Goal: Use online tool/utility: Utilize a website feature to perform a specific function

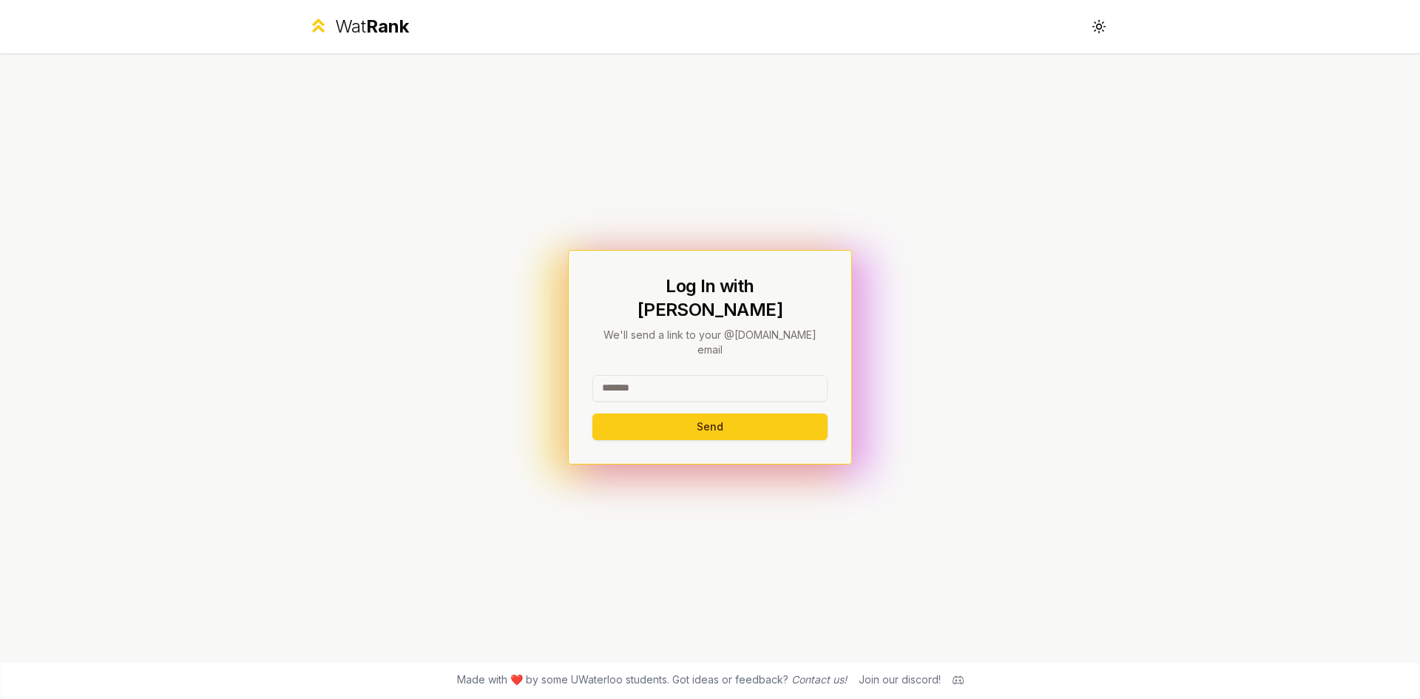
click at [658, 375] on input at bounding box center [709, 388] width 235 height 27
type input "*****"
type input "******"
click at [592, 413] on button "Send" at bounding box center [709, 426] width 235 height 27
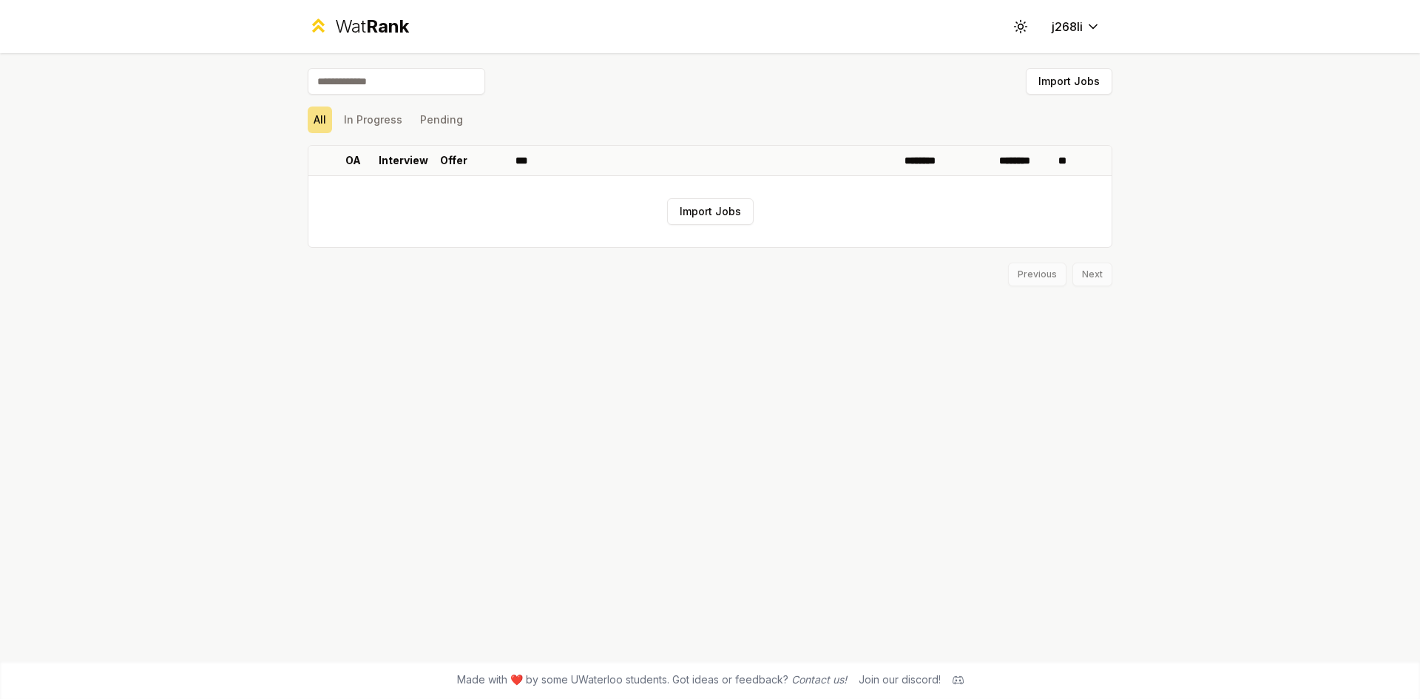
click at [396, 28] on span "Rank" at bounding box center [387, 26] width 43 height 21
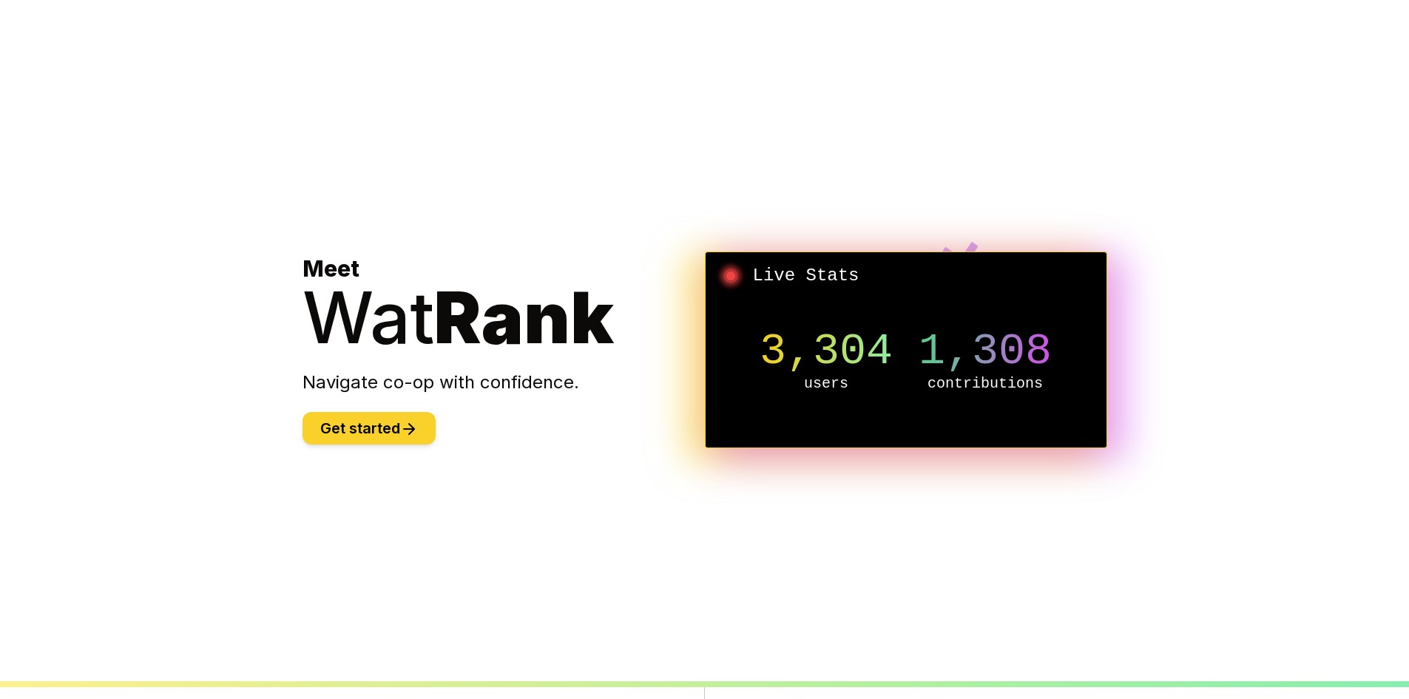
click at [402, 443] on button "Get started" at bounding box center [369, 428] width 133 height 33
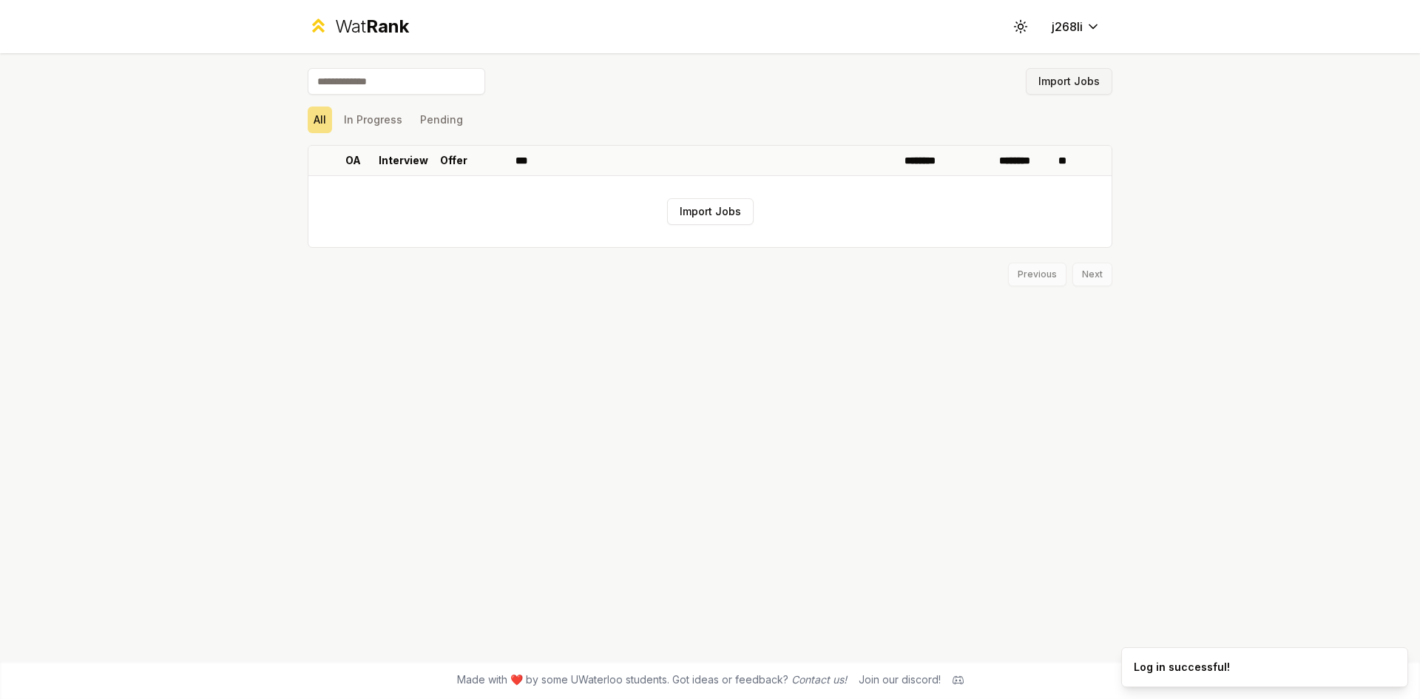
click at [1041, 86] on button "Import Jobs" at bounding box center [1069, 81] width 87 height 27
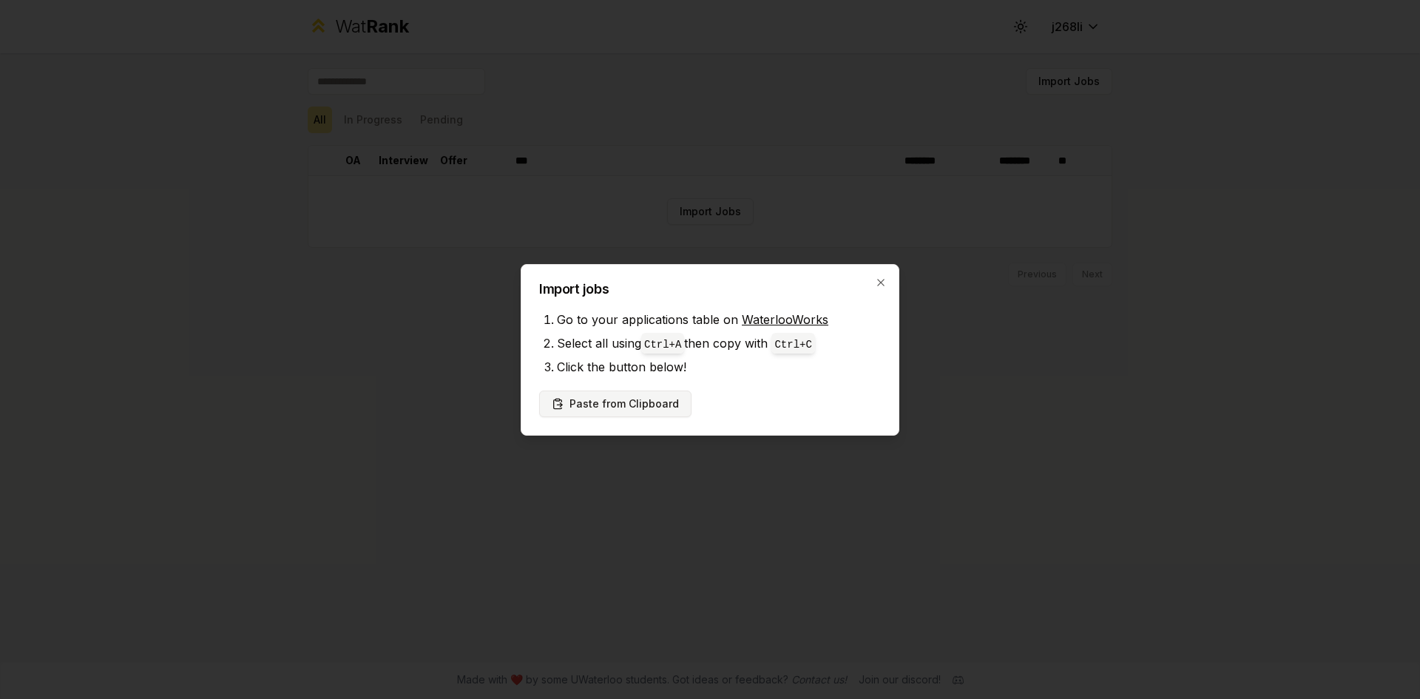
click at [598, 401] on button "Paste from Clipboard" at bounding box center [615, 404] width 152 height 27
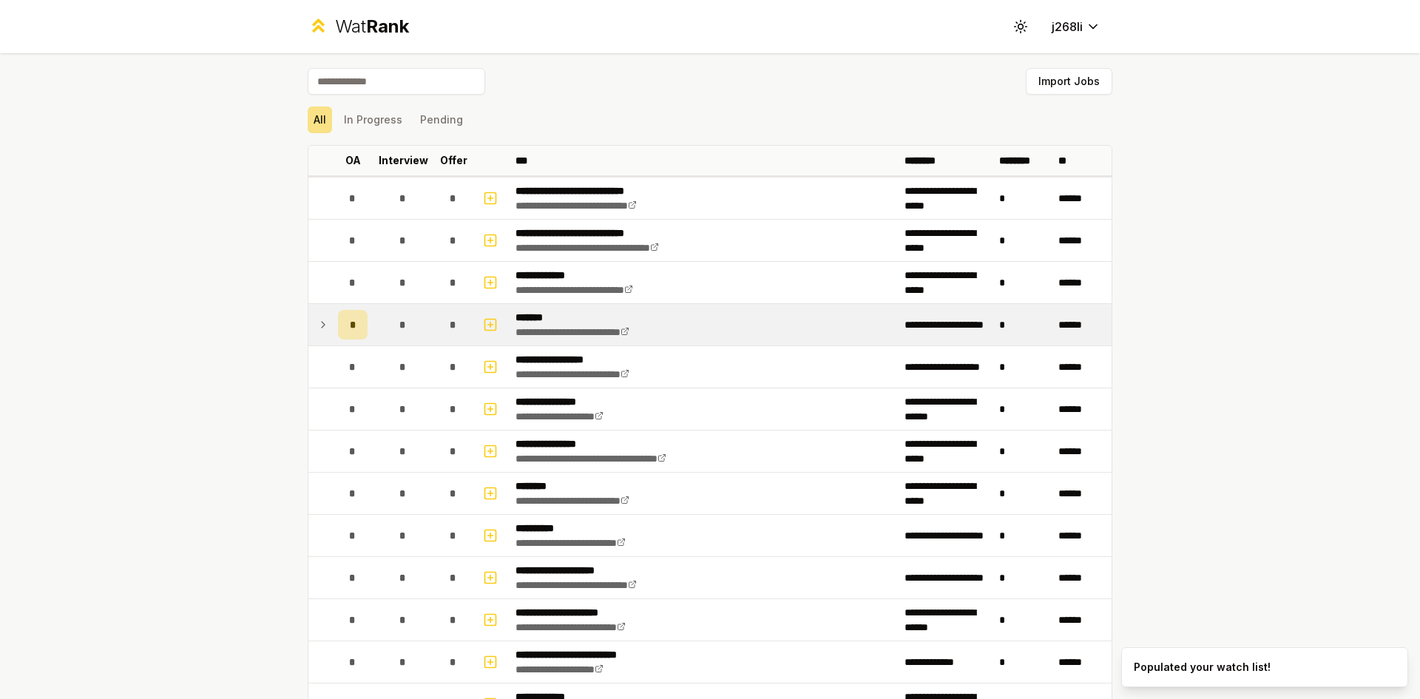
click at [308, 328] on td at bounding box center [320, 324] width 24 height 41
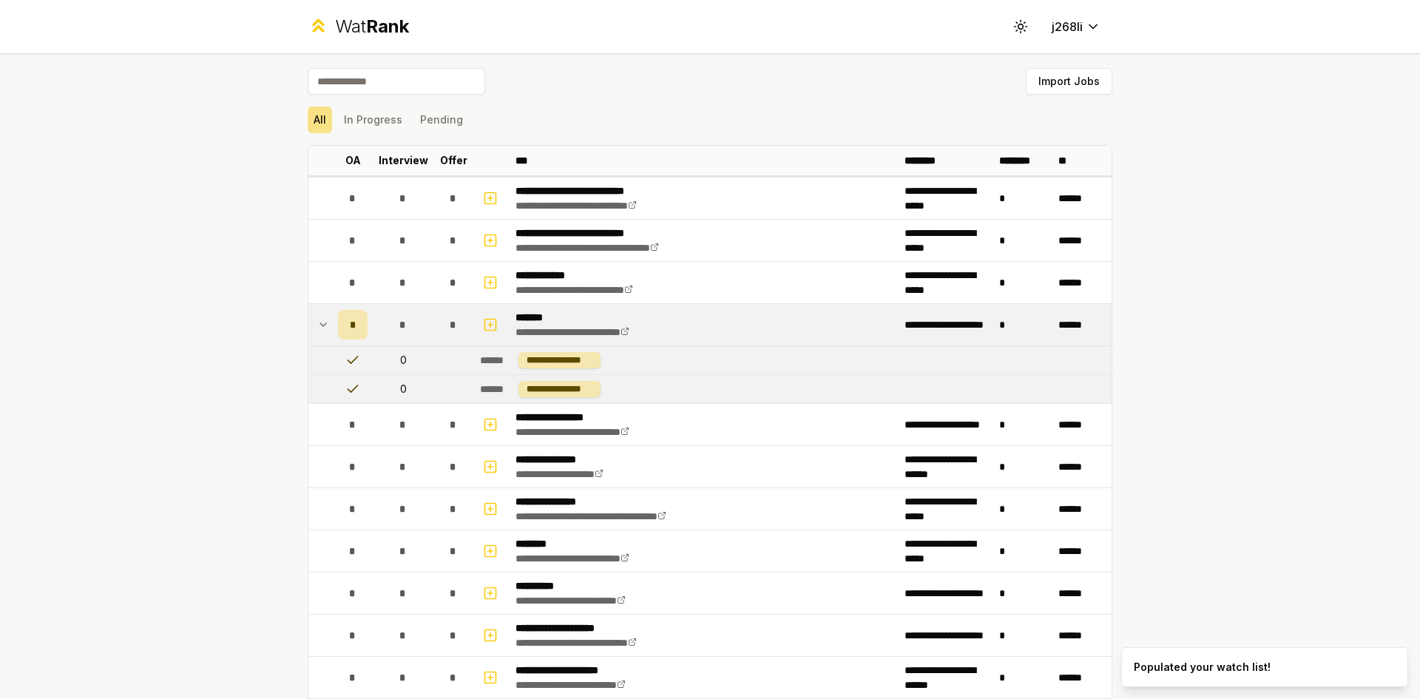
click at [322, 323] on icon at bounding box center [323, 325] width 12 height 18
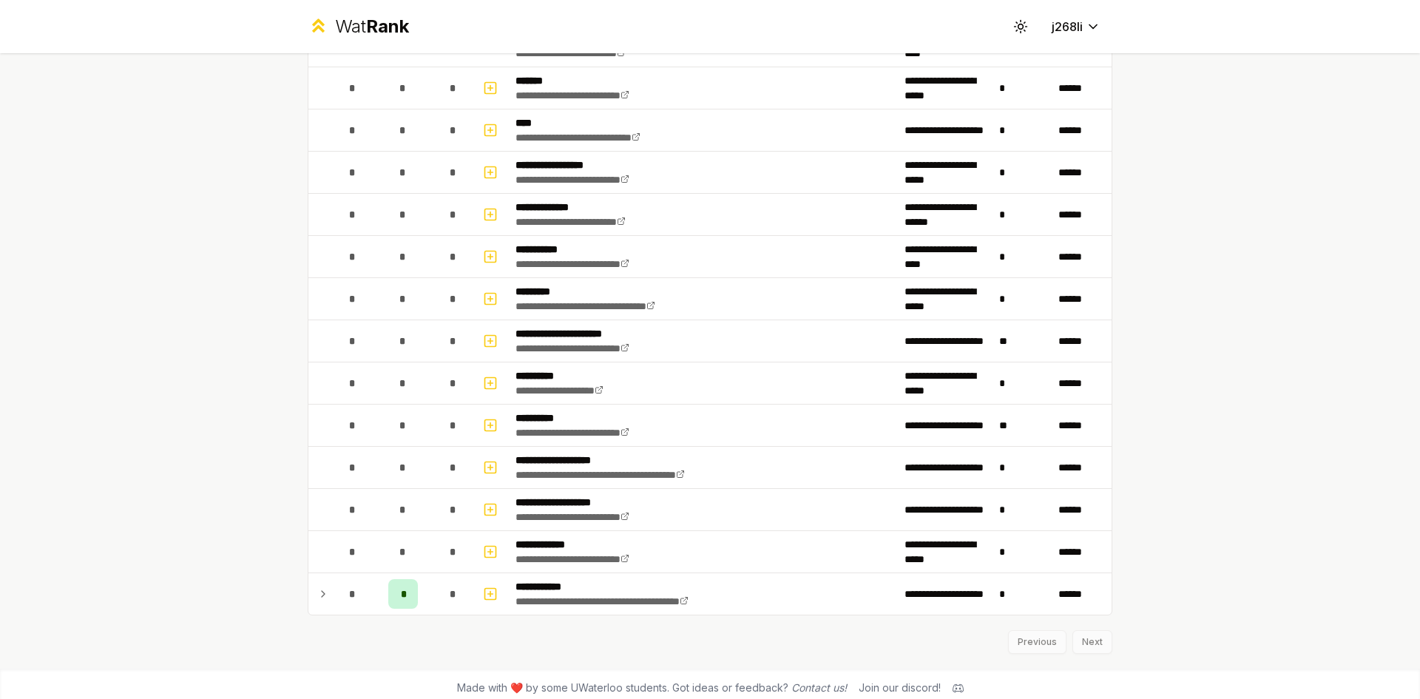
scroll to position [1541, 0]
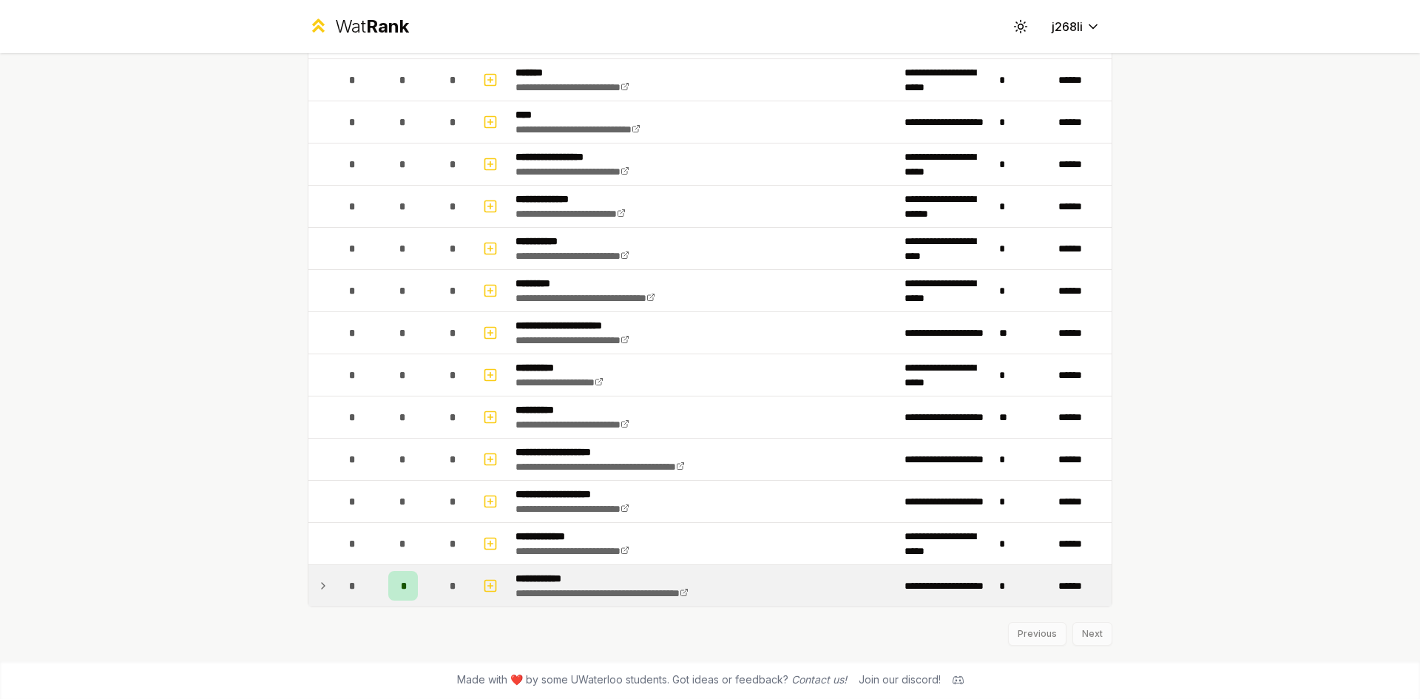
click at [323, 576] on td at bounding box center [320, 585] width 24 height 41
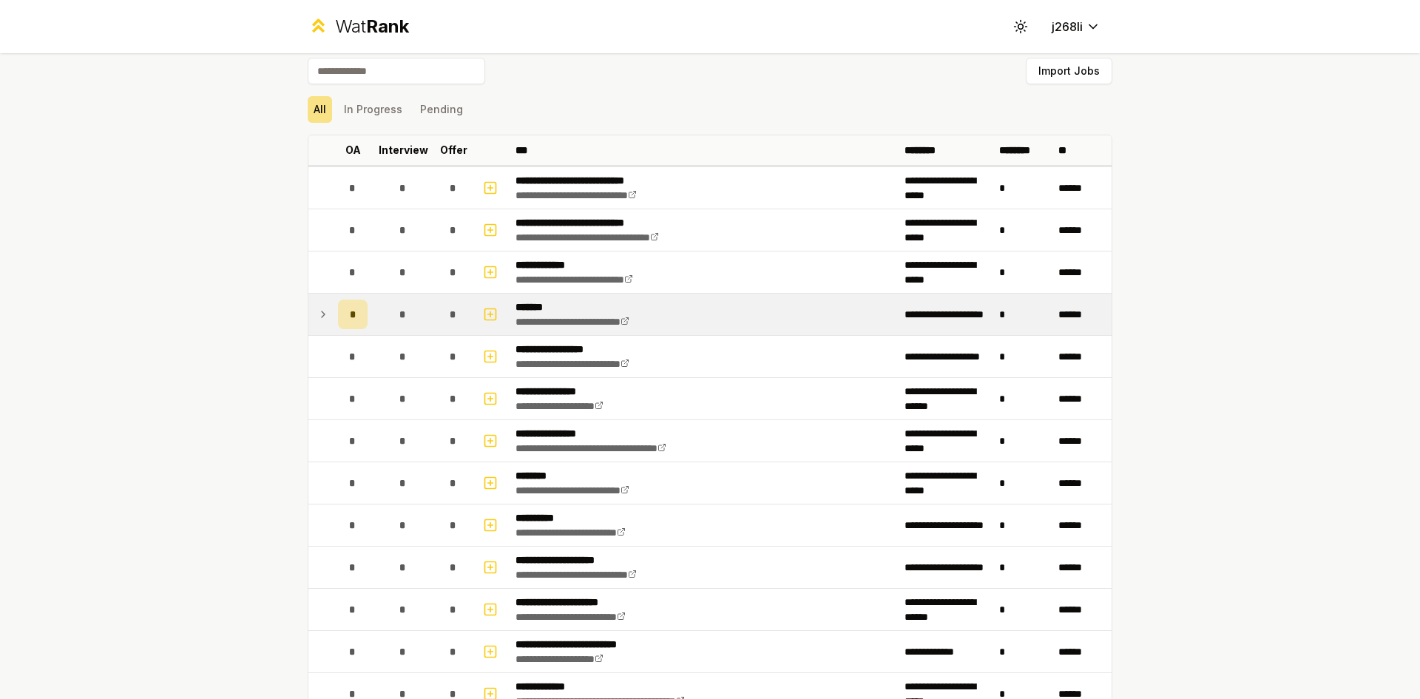
scroll to position [0, 0]
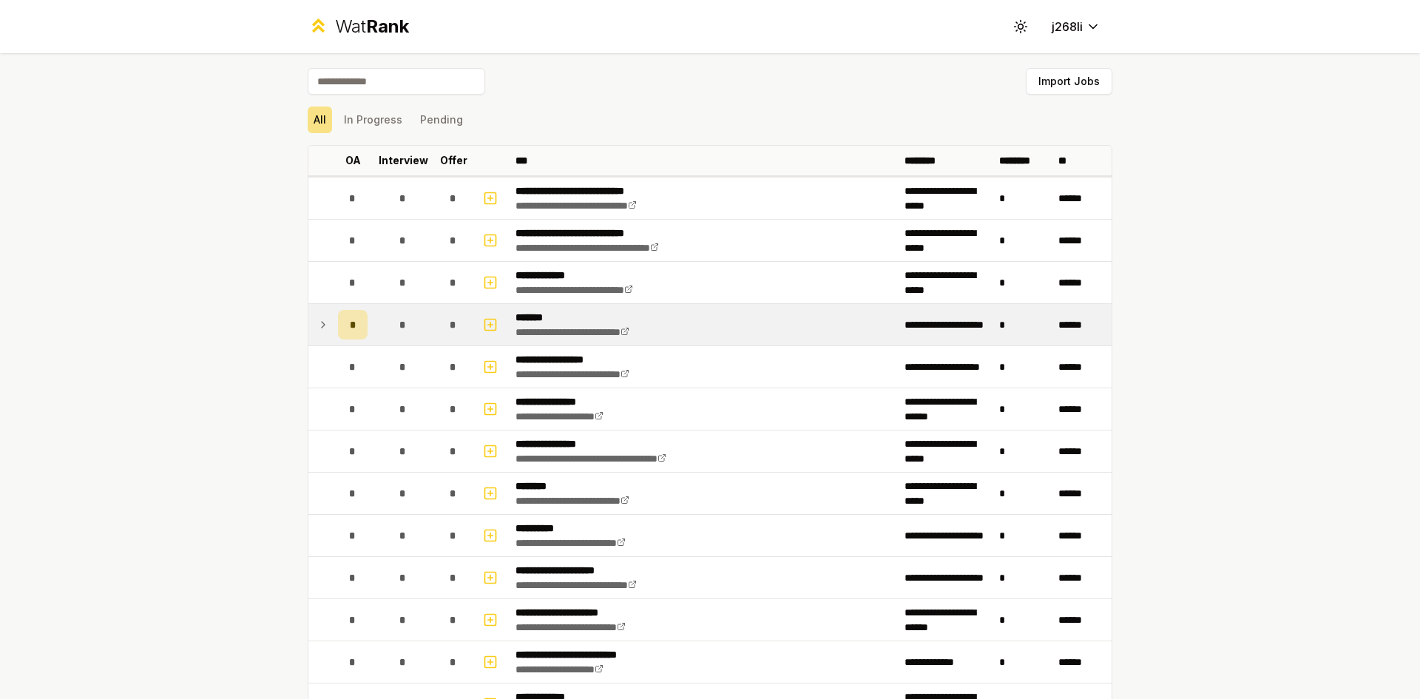
click at [393, 318] on div "*" at bounding box center [403, 325] width 30 height 30
